Goal: Feedback & Contribution: Contribute content

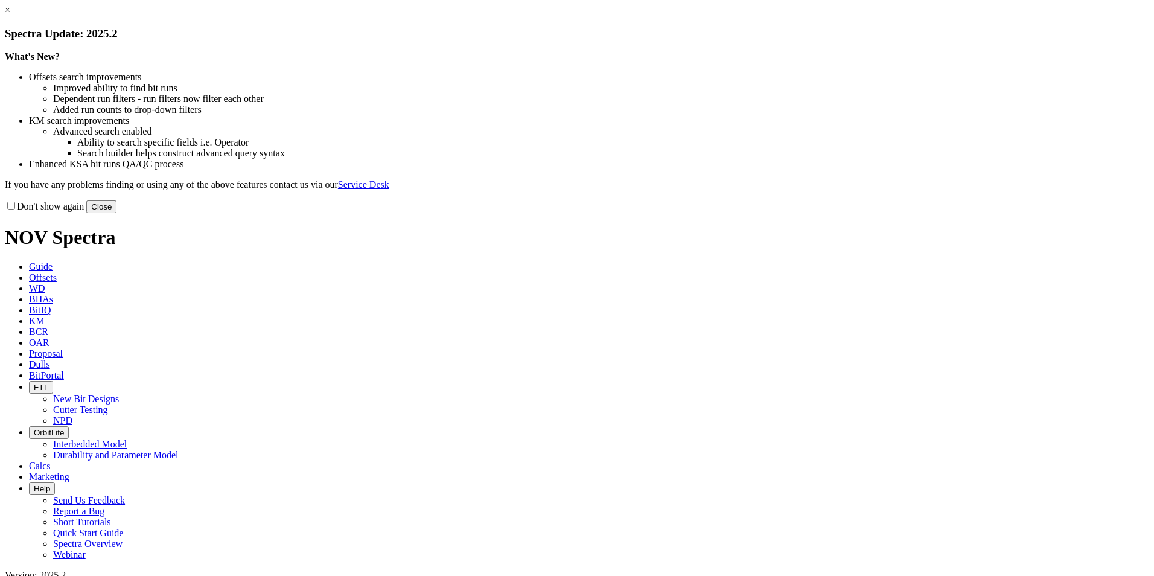
click at [116, 213] on button "Close" at bounding box center [101, 206] width 30 height 13
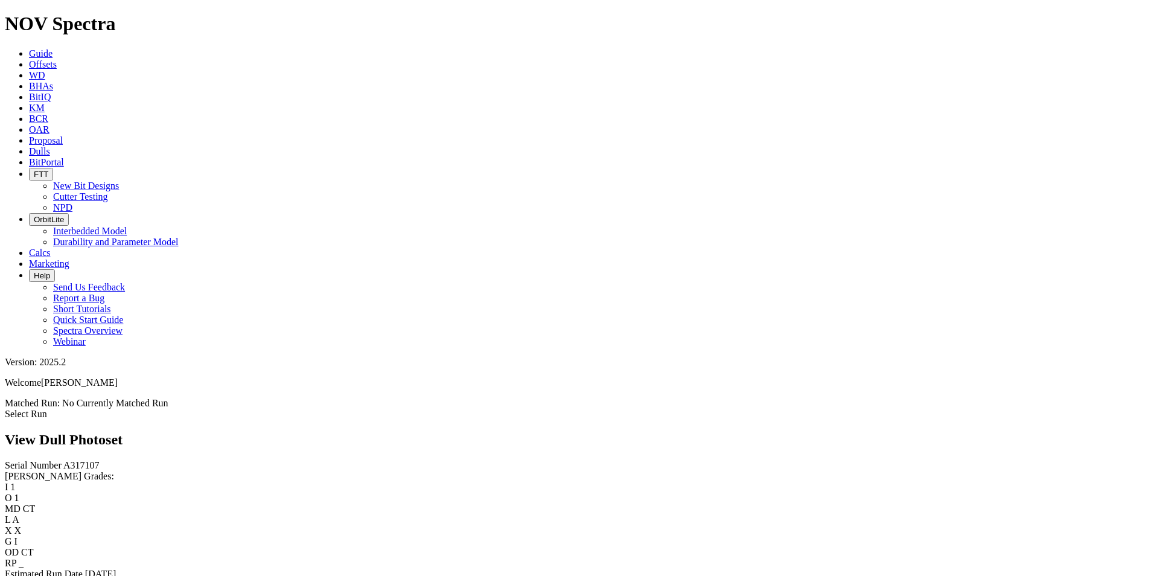
click at [47, 408] on link "Select Run" at bounding box center [26, 413] width 42 height 10
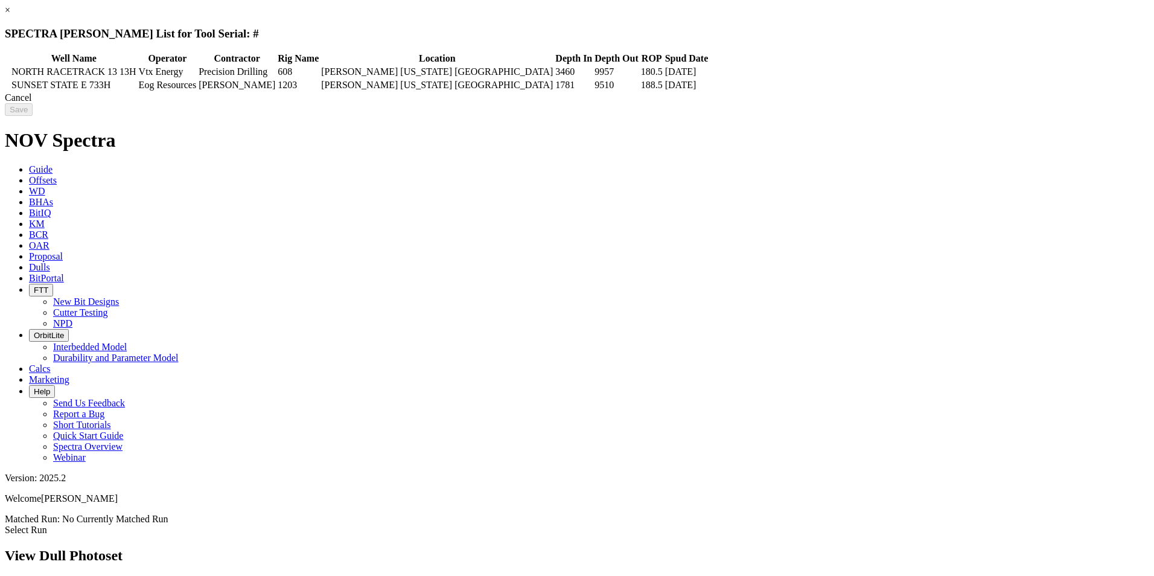
click at [914, 103] on div "Cancel" at bounding box center [577, 97] width 1144 height 11
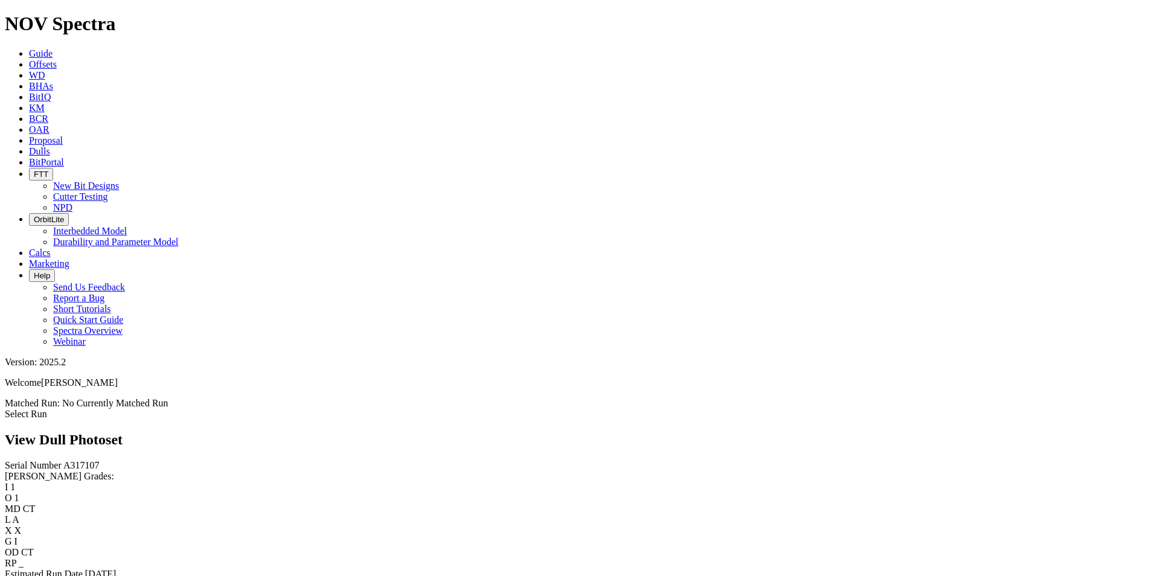
click at [50, 146] on link "Dulls" at bounding box center [39, 151] width 21 height 10
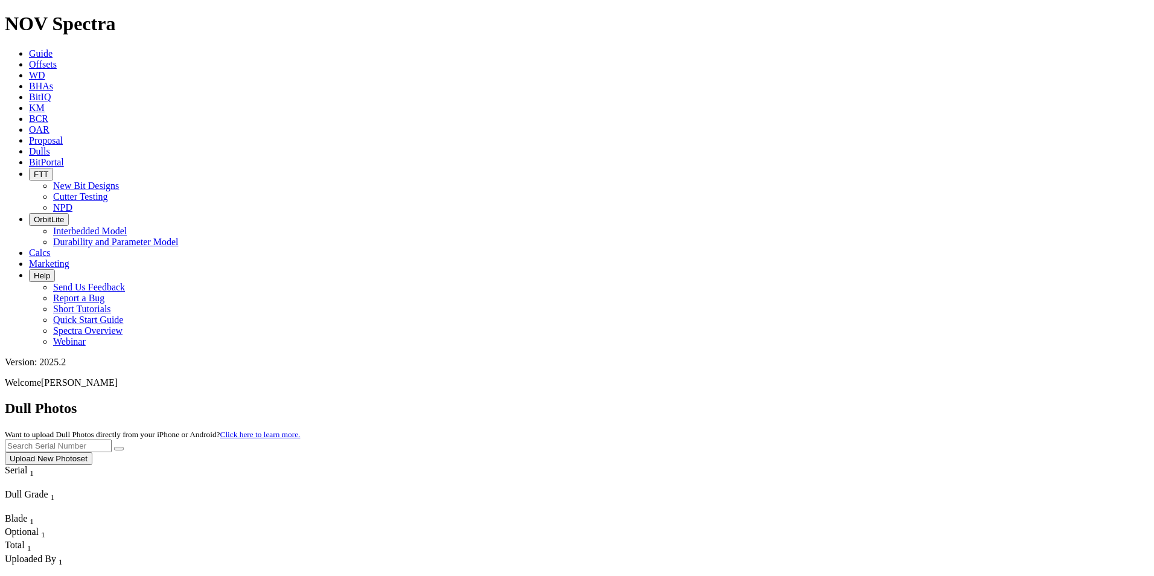
click at [112, 439] on input "text" at bounding box center [58, 445] width 107 height 13
paste input "A320216"
click at [124, 446] on button "submit" at bounding box center [119, 448] width 10 height 4
click at [112, 439] on input "A320216" at bounding box center [58, 445] width 107 height 13
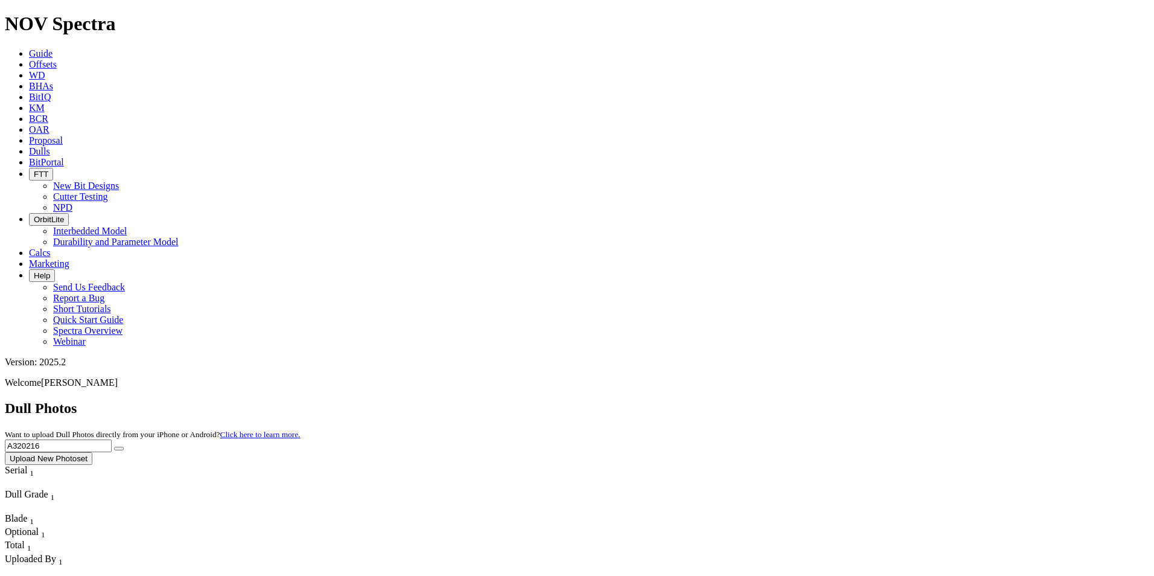
click at [112, 439] on input "A320216" at bounding box center [58, 445] width 107 height 13
paste input "15781"
click at [124, 446] on button "submit" at bounding box center [119, 448] width 10 height 4
click at [112, 439] on input "A315781" at bounding box center [58, 445] width 107 height 13
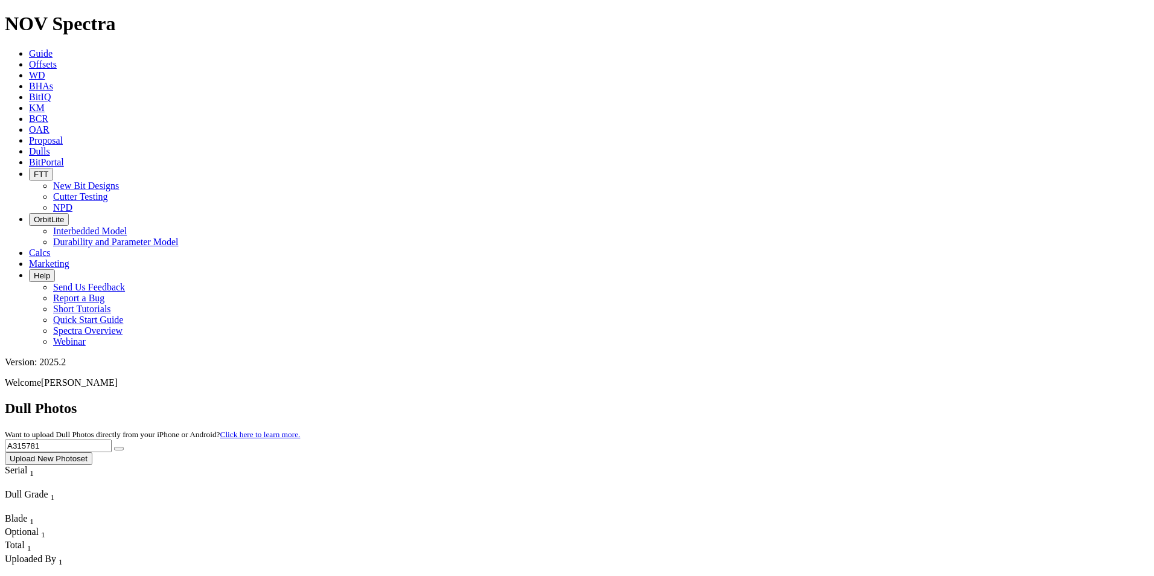
click at [112, 439] on input "A315781" at bounding box center [58, 445] width 107 height 13
paste input "7107"
type input "A317107"
click at [124, 446] on button "submit" at bounding box center [119, 448] width 10 height 4
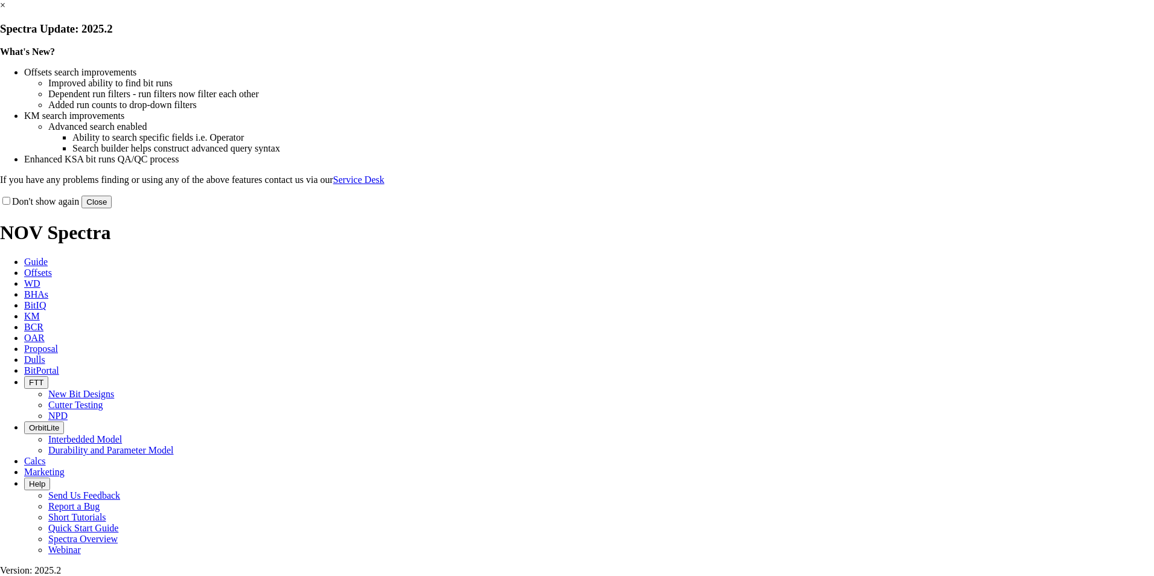
click at [112, 208] on button "Close" at bounding box center [96, 201] width 30 height 13
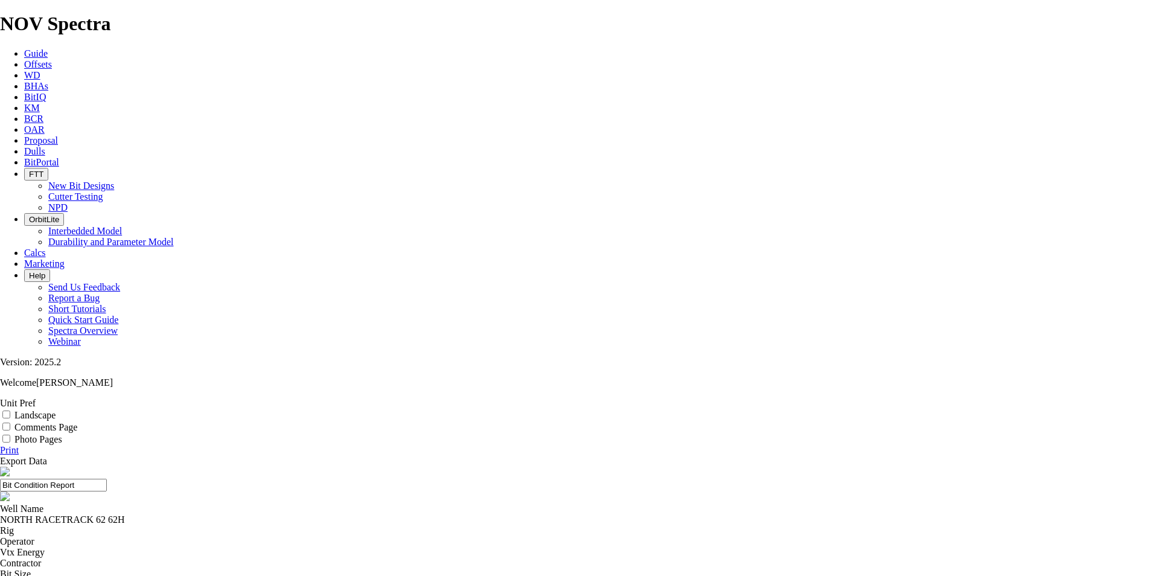
select select "string:TD"
click at [479, 514] on div "NORTH RACETRACK 62 62H" at bounding box center [577, 519] width 1154 height 11
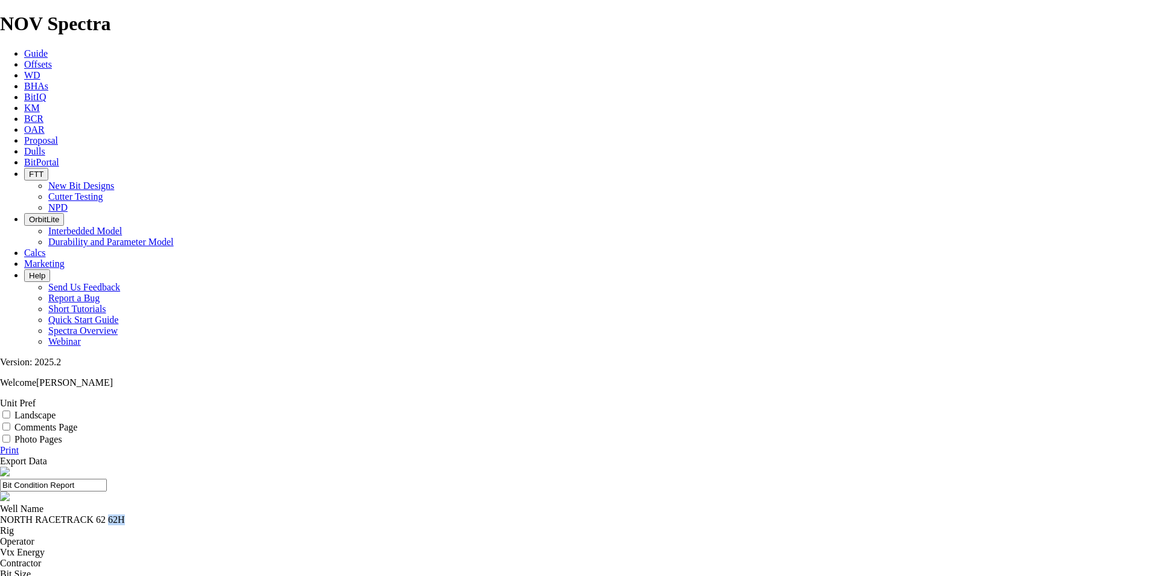
click at [479, 514] on div "NORTH RACETRACK 62 62H" at bounding box center [577, 519] width 1154 height 11
copy div "NORTH RACETRACK 62 62H"
click at [52, 59] on link "Offsets" at bounding box center [38, 64] width 28 height 10
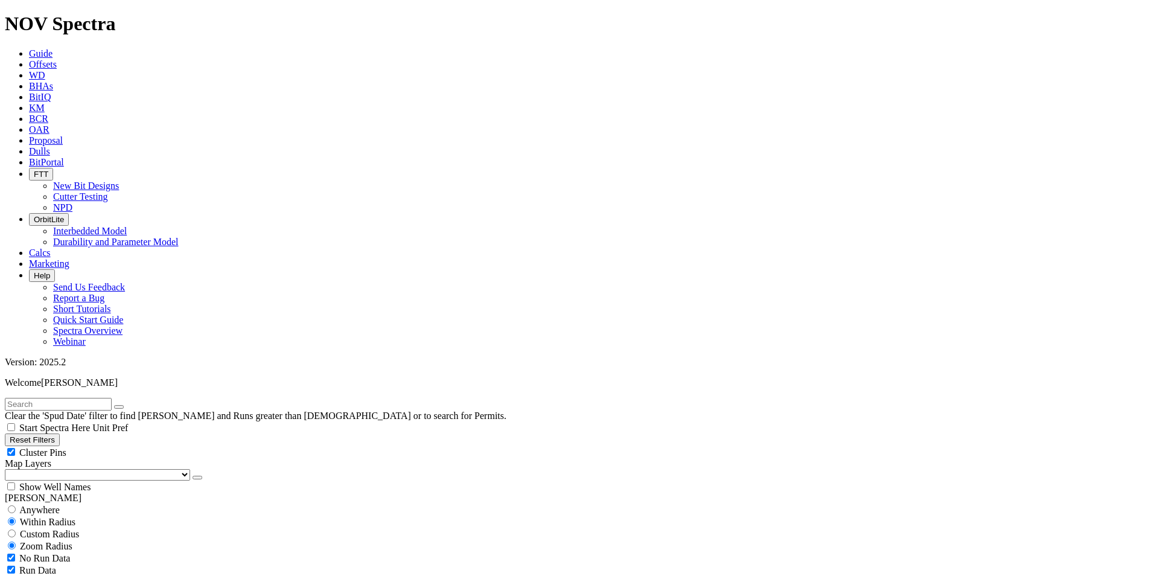
click at [112, 398] on input "text" at bounding box center [58, 404] width 107 height 13
paste input "NORTH RACETRACK 62 62H"
type input "NORTH RACETRACK 62 62H"
click at [131, 407] on icon "submit" at bounding box center [131, 407] width 0 height 0
click at [59, 503] on div "Anywhere" at bounding box center [577, 509] width 1144 height 12
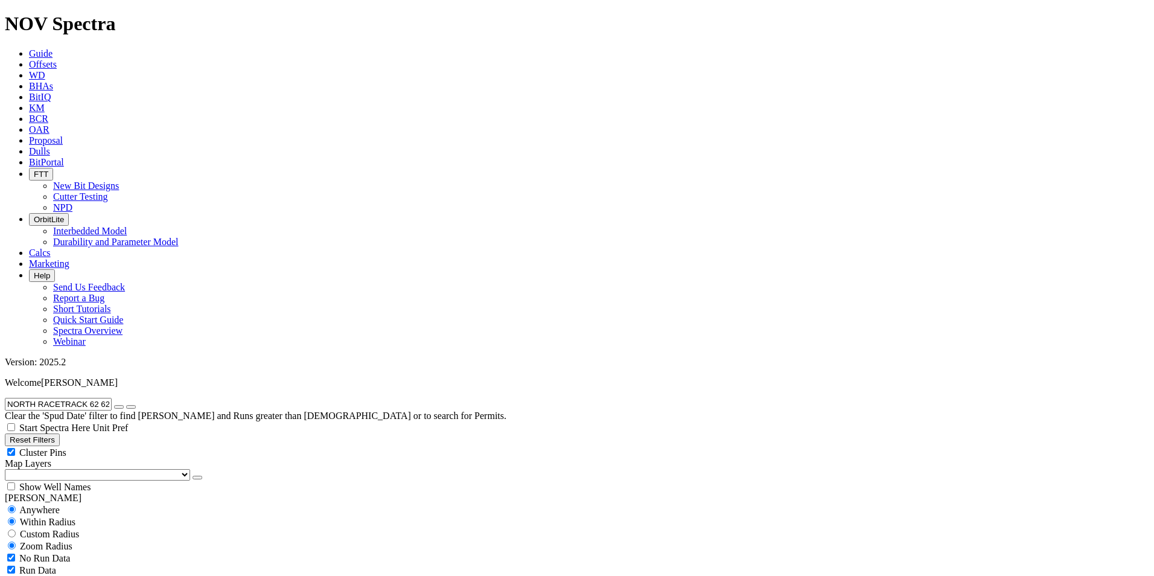
radio input "true"
radio input "false"
click at [75, 516] on span "Within Radius" at bounding box center [48, 521] width 56 height 10
radio input "false"
radio input "true"
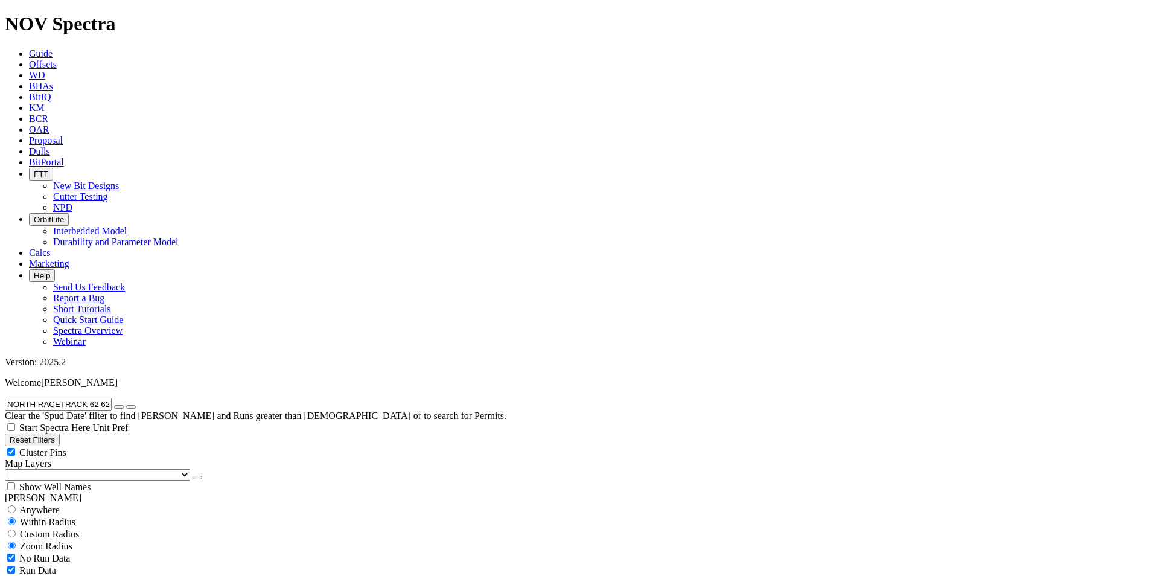
click at [65, 528] on span "Custom Radius" at bounding box center [49, 533] width 59 height 10
radio input "true"
radio input "false"
click at [90, 551] on input "number" at bounding box center [58, 557] width 107 height 13
type input "5"
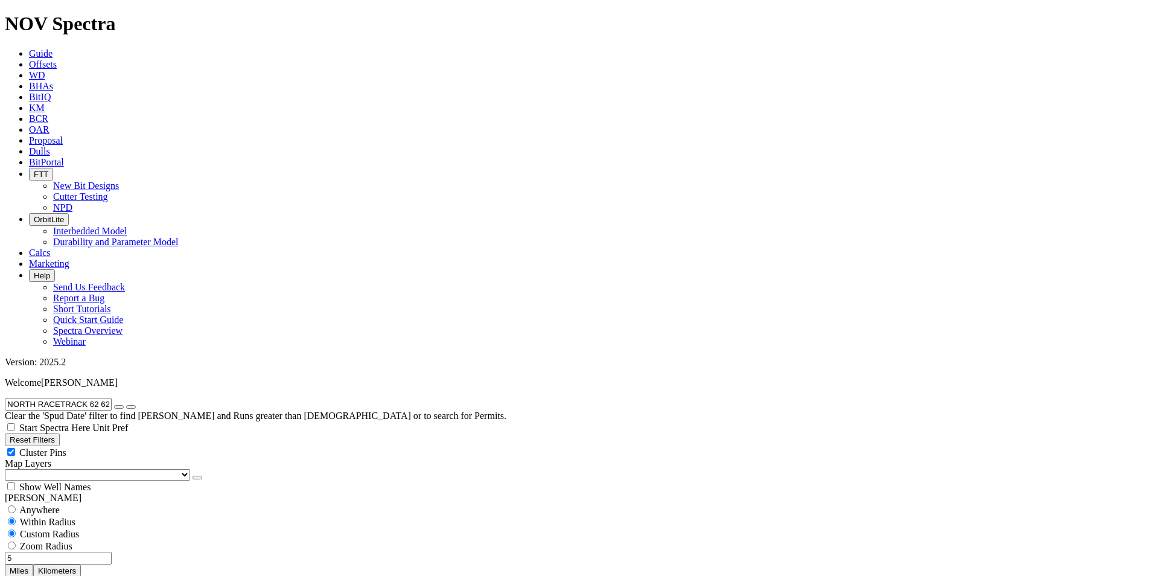
click at [33, 564] on button "Miles" at bounding box center [19, 570] width 28 height 13
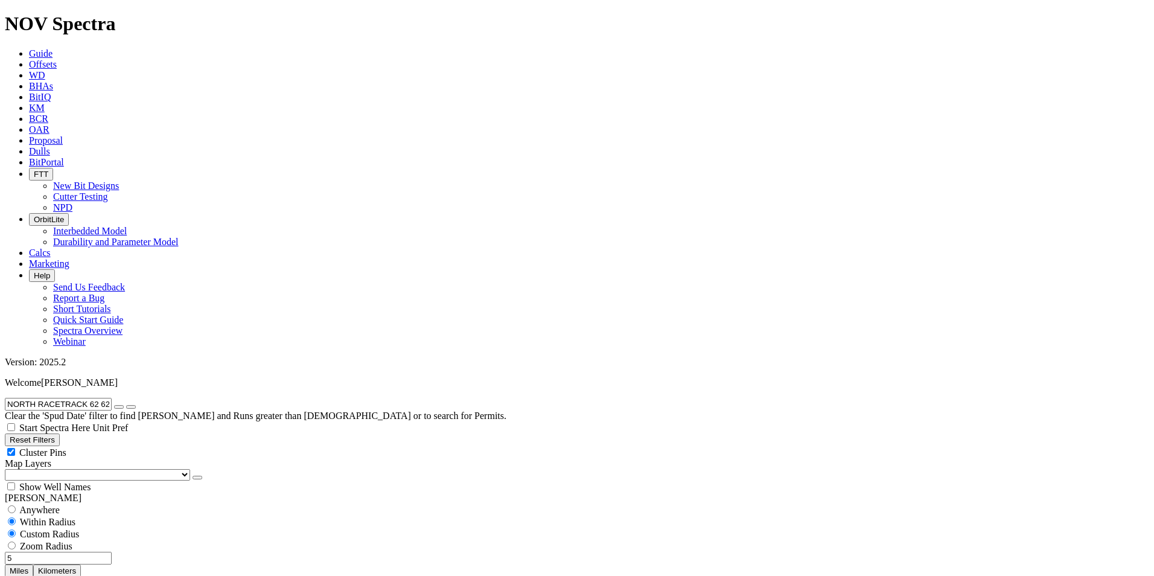
select select "8.75"
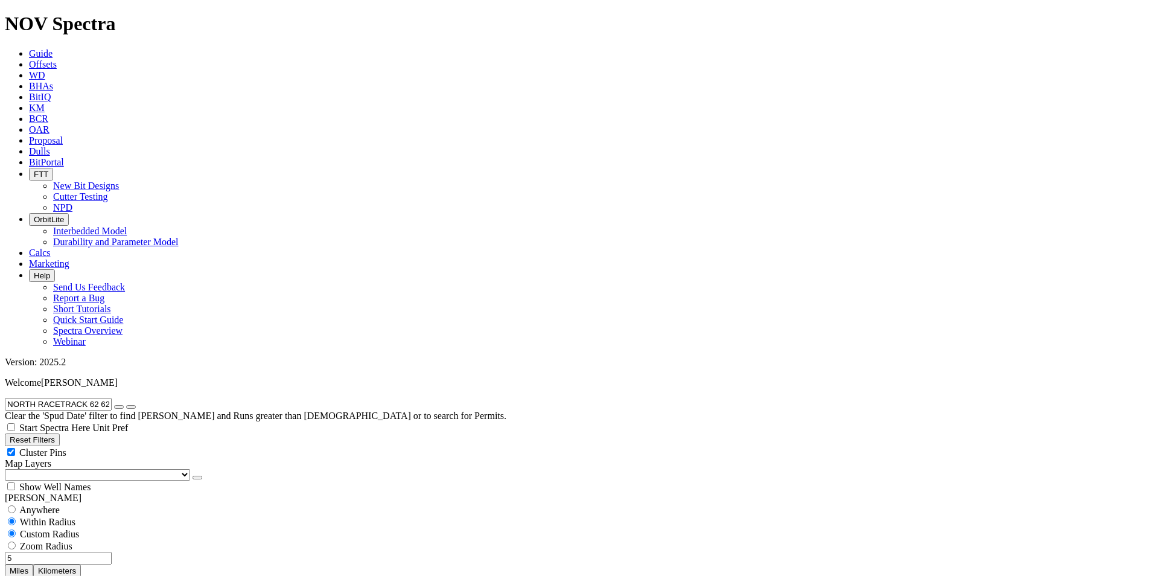
checkbox input "false"
select select "? number:8.75 ?"
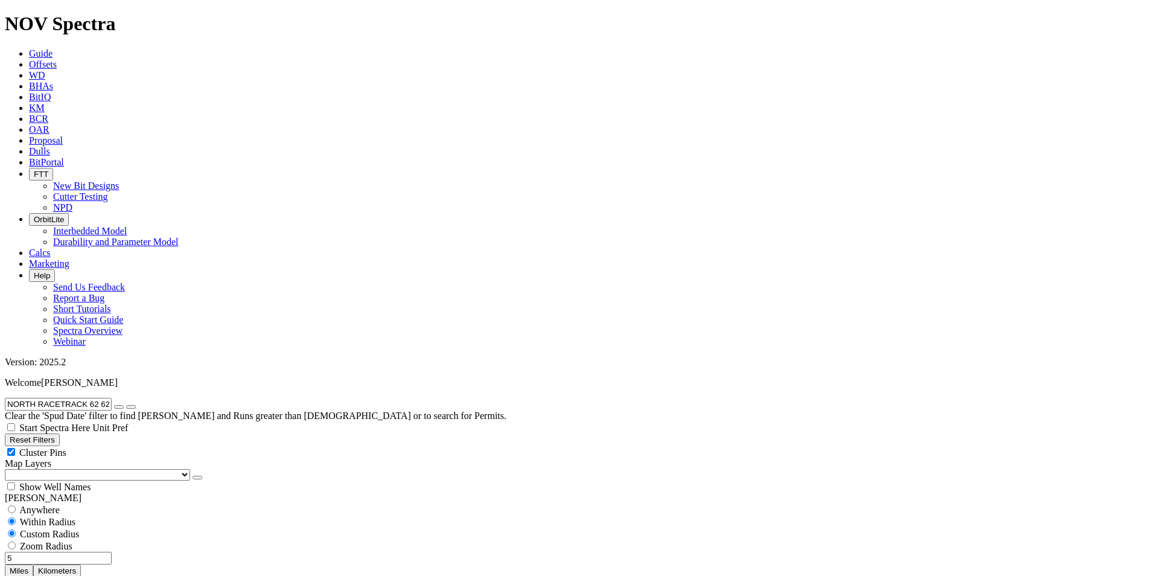
click at [107, 398] on input "NORTH RACETRACK 62 62H" at bounding box center [58, 404] width 107 height 13
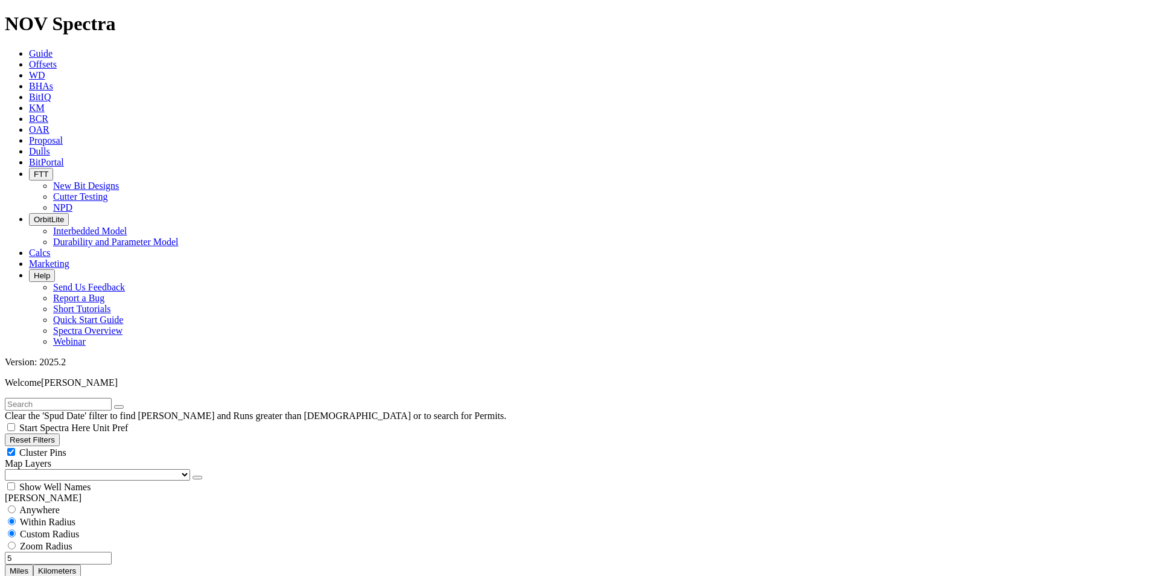
drag, startPoint x: 0, startPoint y: 0, endPoint x: 1128, endPoint y: 337, distance: 1176.9
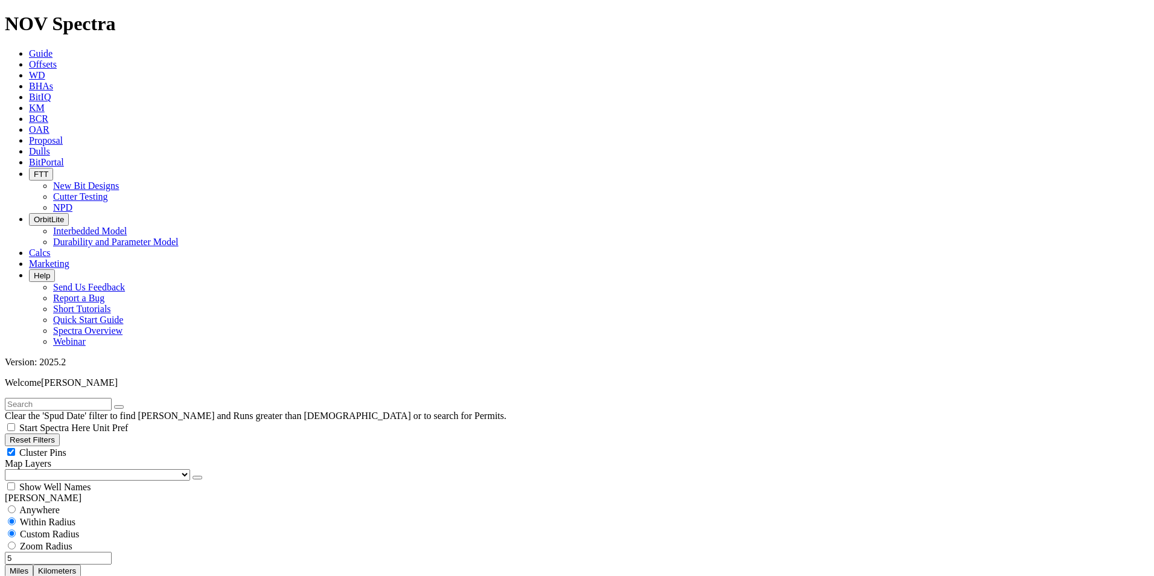
scroll to position [111, 0]
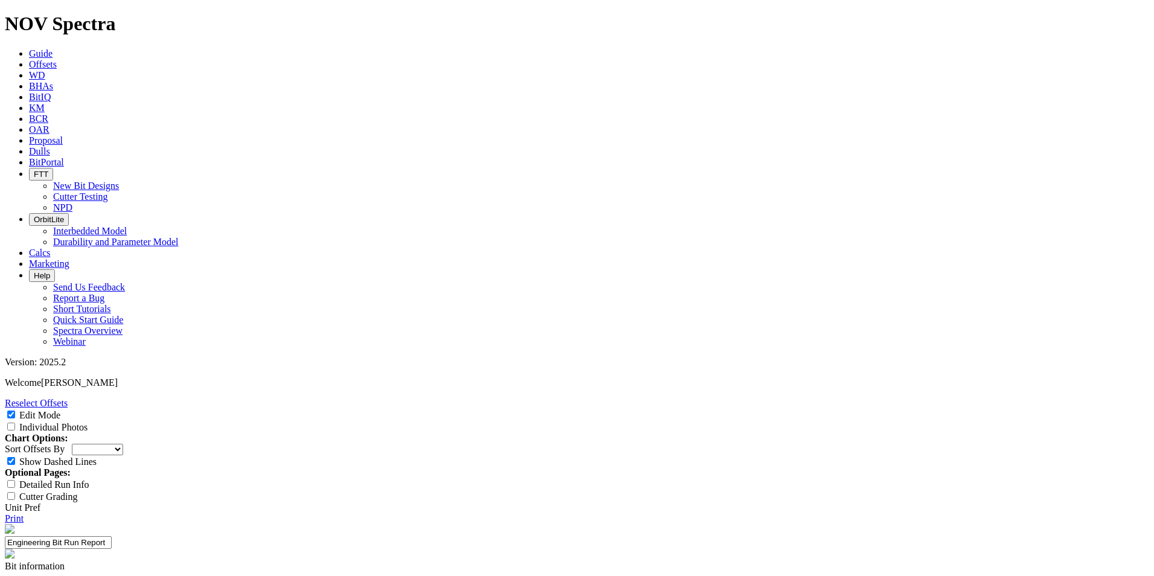
select select "Cutter"
type input "1613 ET198"
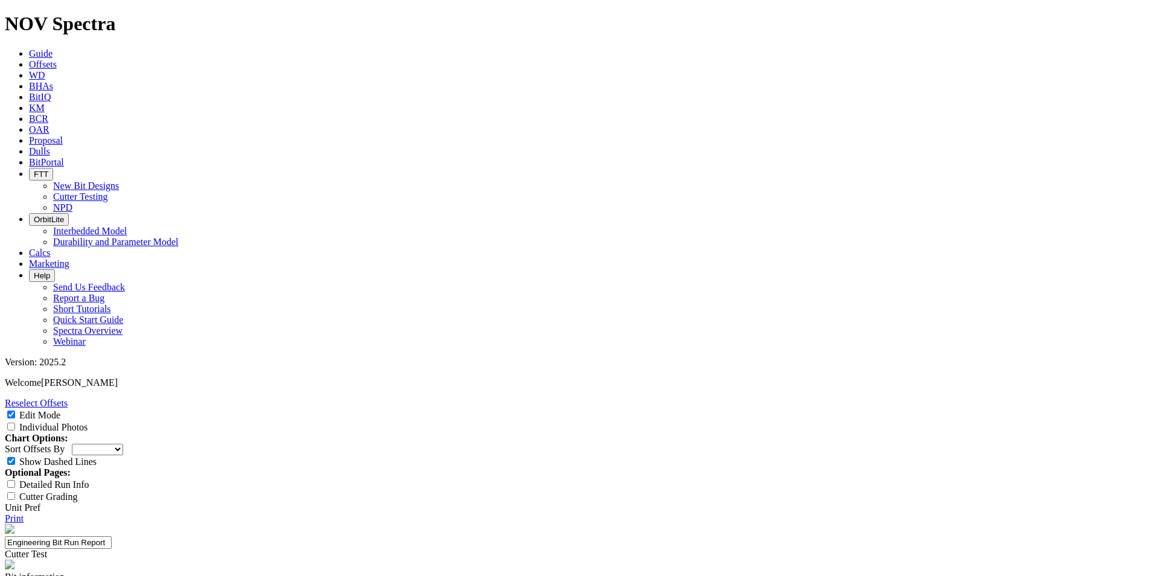
copy div "A320216"
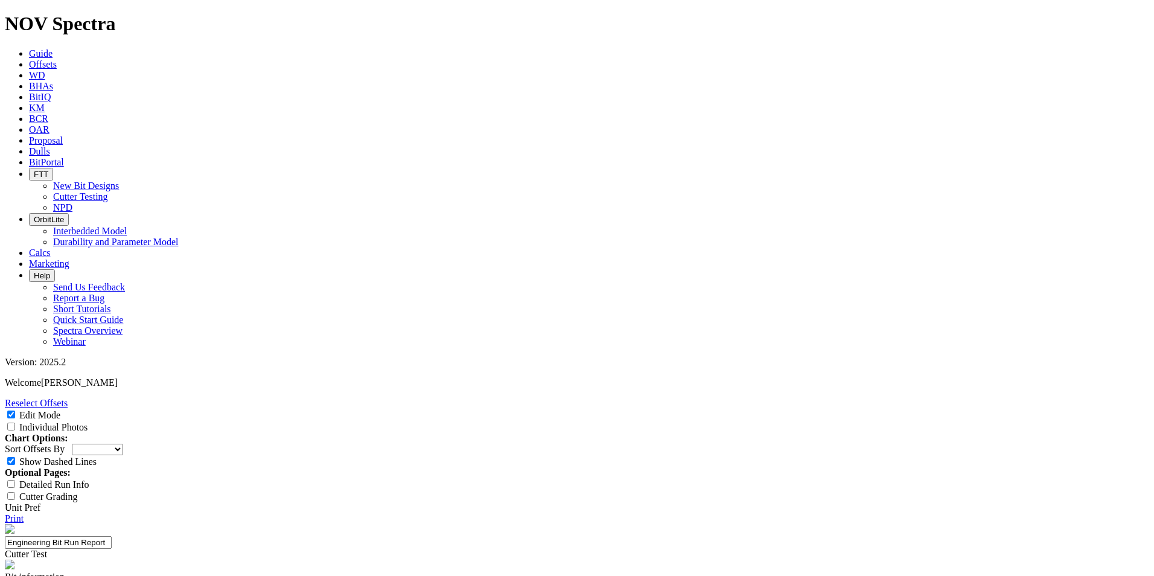
paste textarea "Testing 1613 ET198 3D IP on 8.75" TKC66-AZ11 N&S"
type textarea "Testing 1613 ET198 3D IP on 8.75" TKC66-AZ11 N&S"
type textarea "Competitive one intermediate run to section TD"
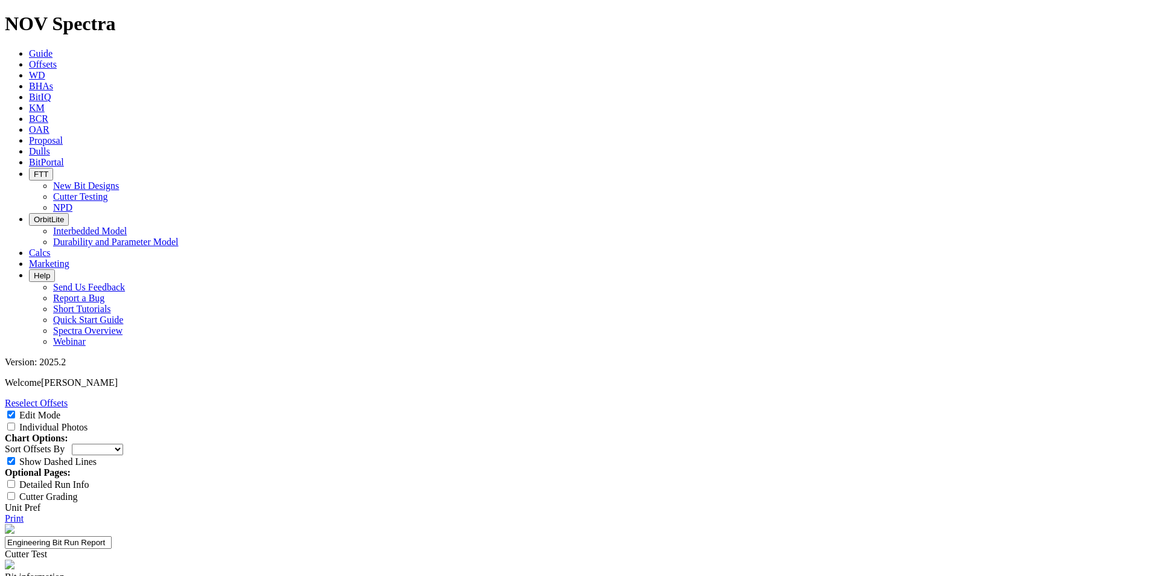
click at [15, 422] on input "Individual Photos" at bounding box center [11, 426] width 8 height 8
checkbox input "true"
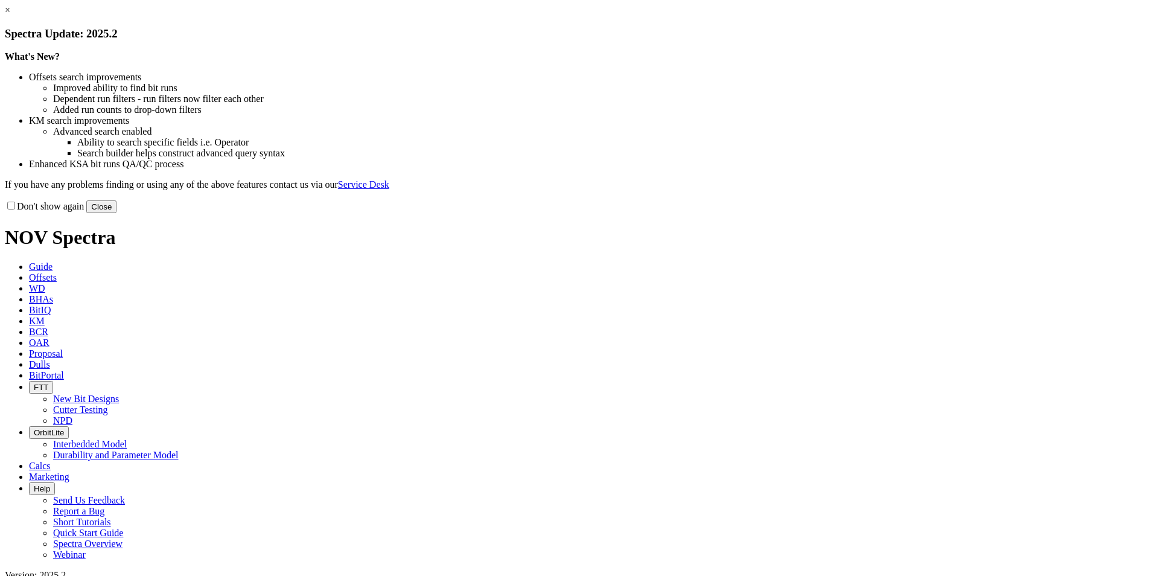
click at [116, 213] on button "Close" at bounding box center [101, 206] width 30 height 13
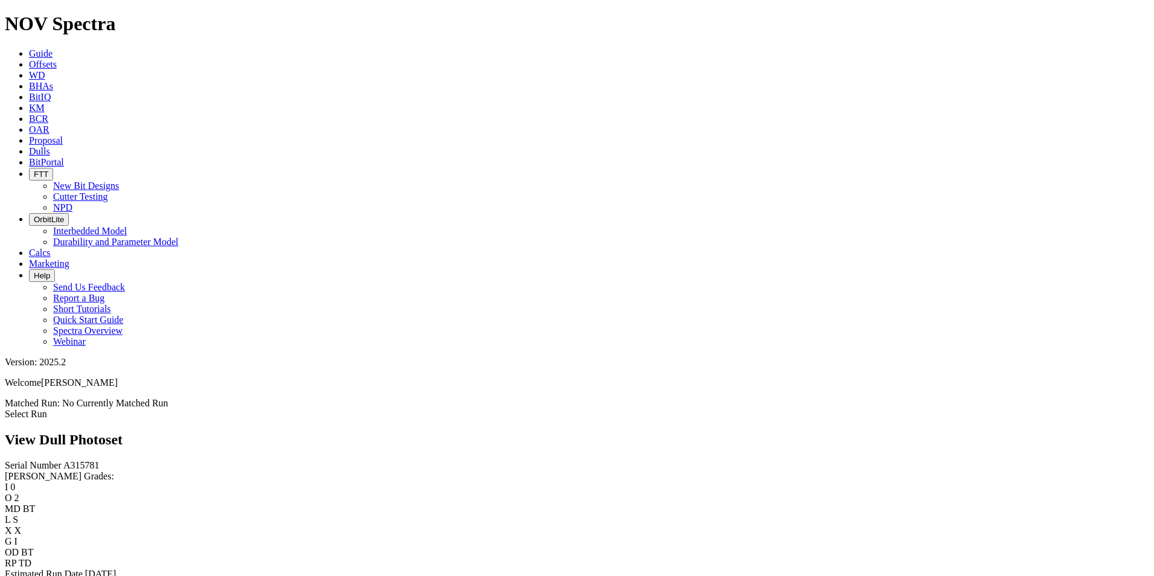
click at [47, 408] on link "Select Run" at bounding box center [26, 413] width 42 height 10
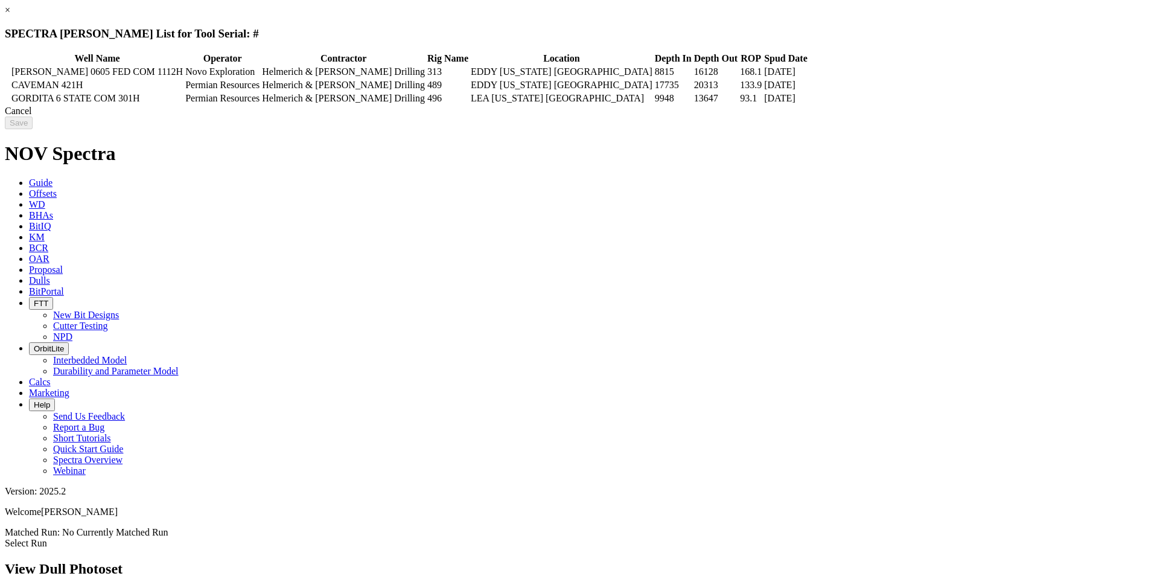
click at [913, 116] on div "Cancel" at bounding box center [577, 111] width 1144 height 11
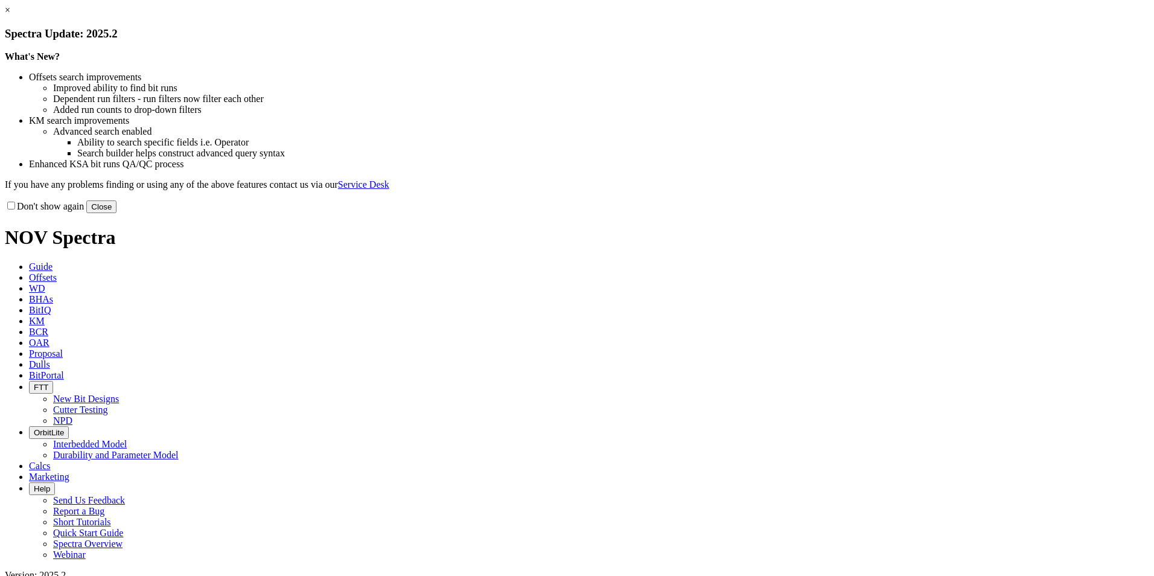
click at [116, 213] on button "Close" at bounding box center [101, 206] width 30 height 13
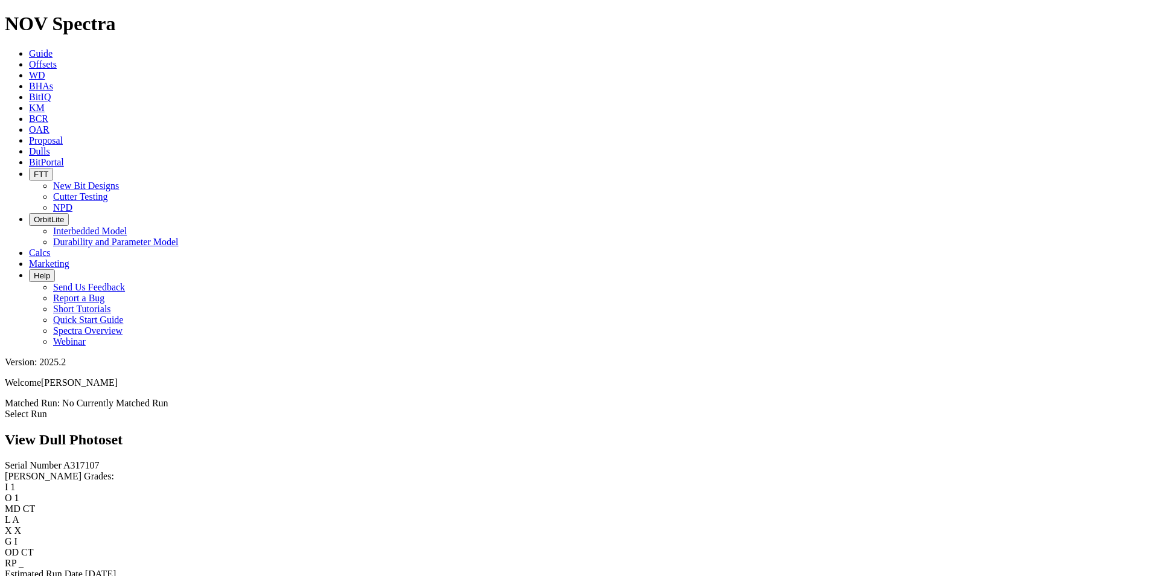
click at [47, 408] on link "Select Run" at bounding box center [26, 413] width 42 height 10
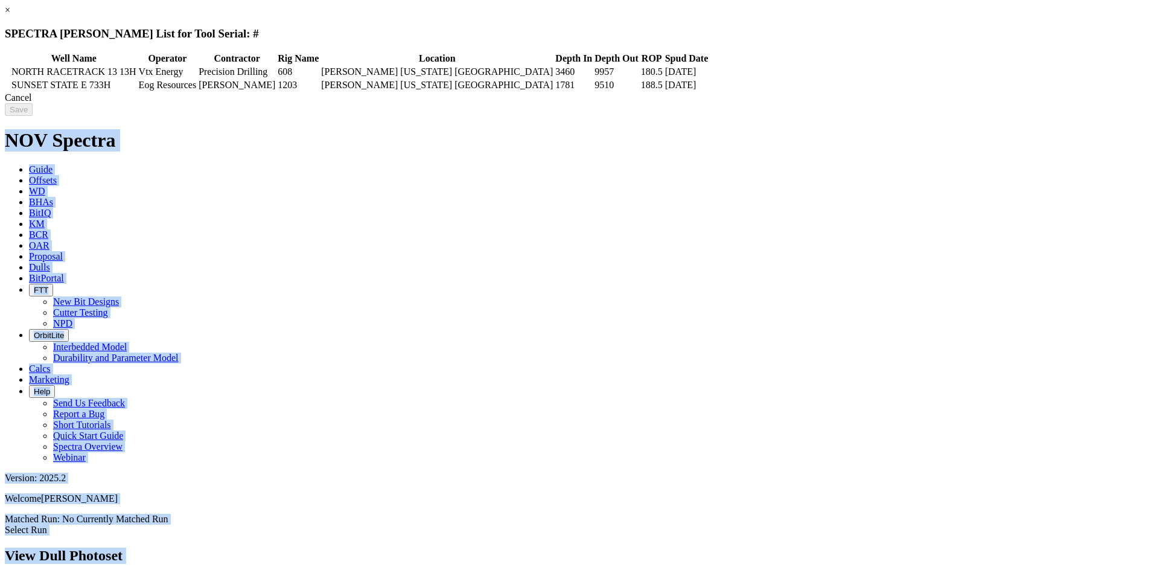
drag, startPoint x: 1147, startPoint y: 177, endPoint x: 1338, endPoint y: 361, distance: 265.0
drag, startPoint x: 1338, startPoint y: 361, endPoint x: 1000, endPoint y: 337, distance: 338.7
click at [1000, 116] on div "× SPECTRA [PERSON_NAME] List for Tool Serial: # Well Name Operator Contractor R…" at bounding box center [577, 60] width 1144 height 111
